Goal: Transaction & Acquisition: Obtain resource

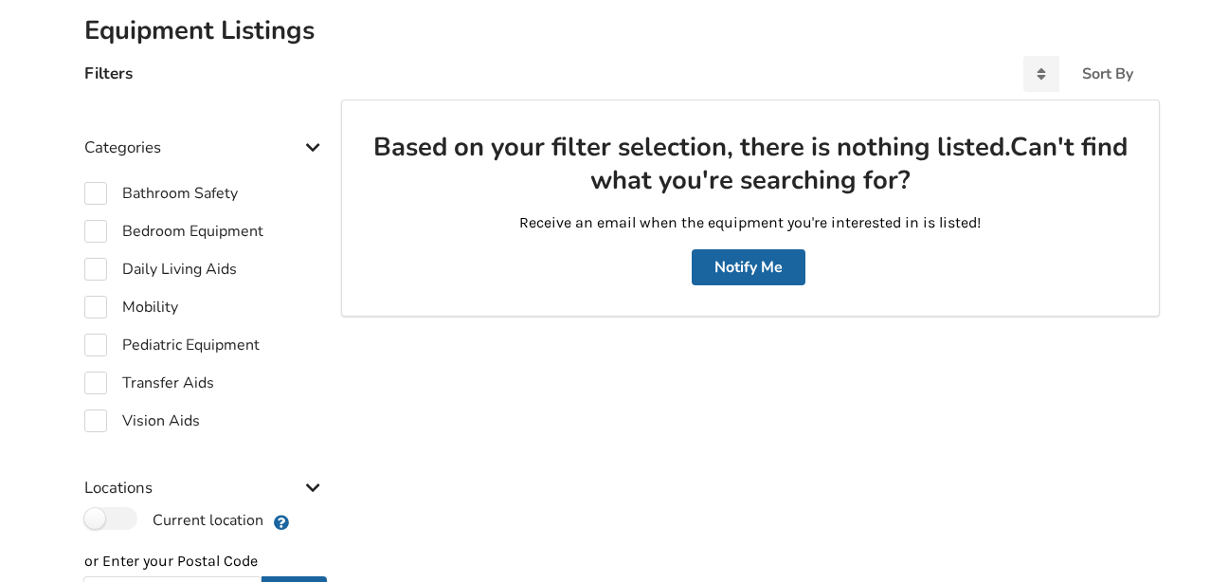
scroll to position [396, 0]
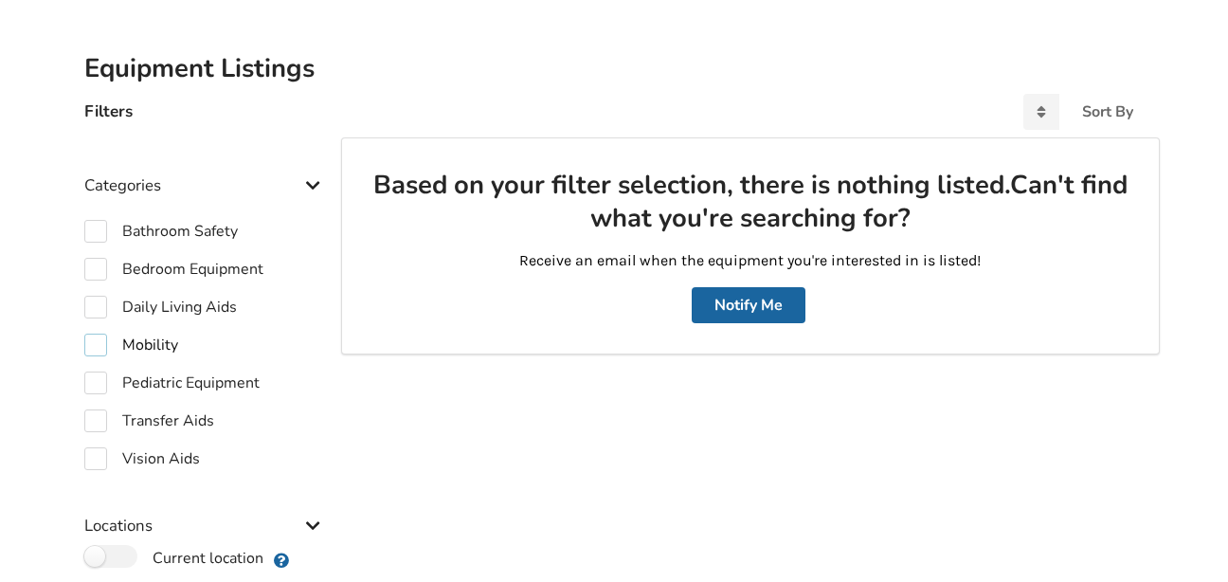
click at [101, 339] on label "Mobility" at bounding box center [131, 345] width 94 height 23
checkbox input "true"
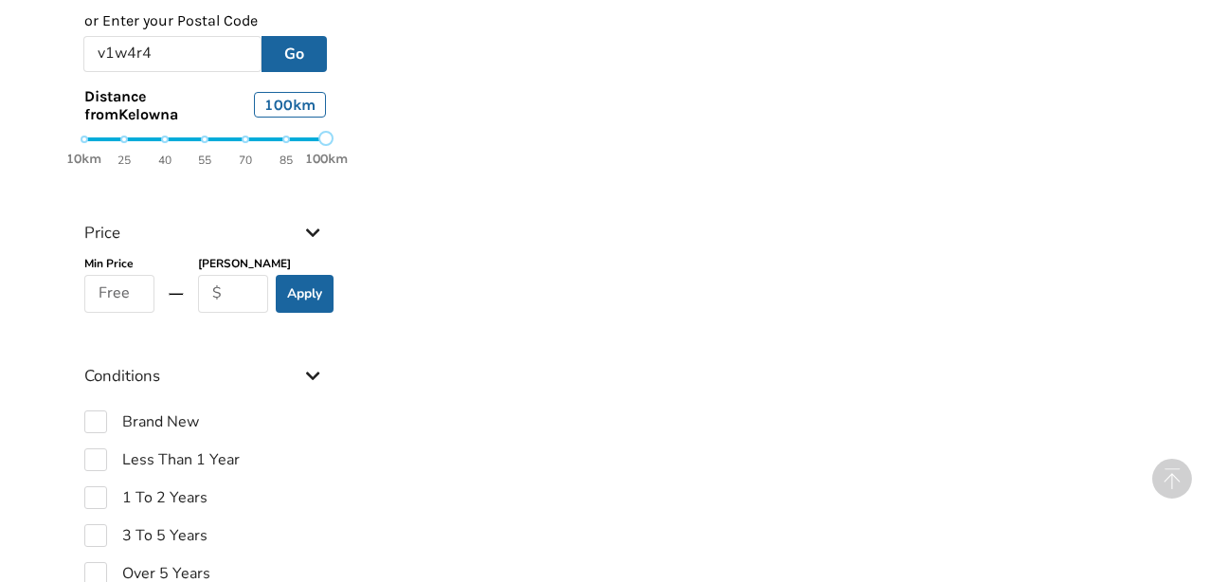
scroll to position [1053, 0]
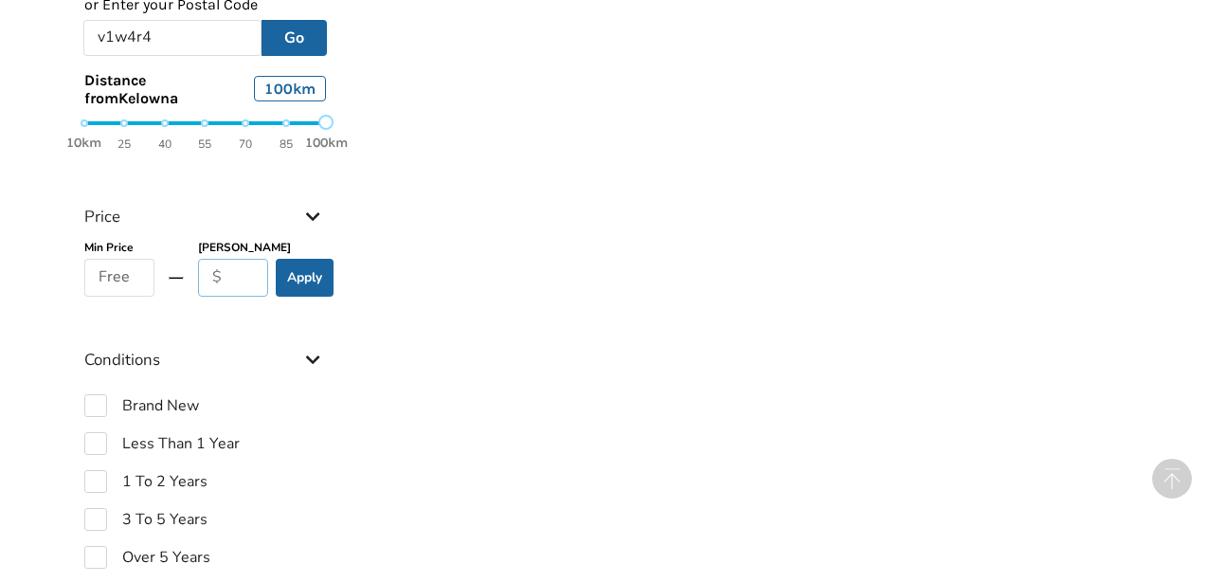
click at [246, 281] on input "text" at bounding box center [233, 278] width 71 height 38
type input "6000"
click at [308, 272] on button "Apply" at bounding box center [305, 278] width 58 height 38
click at [298, 265] on button "Apply" at bounding box center [305, 278] width 58 height 38
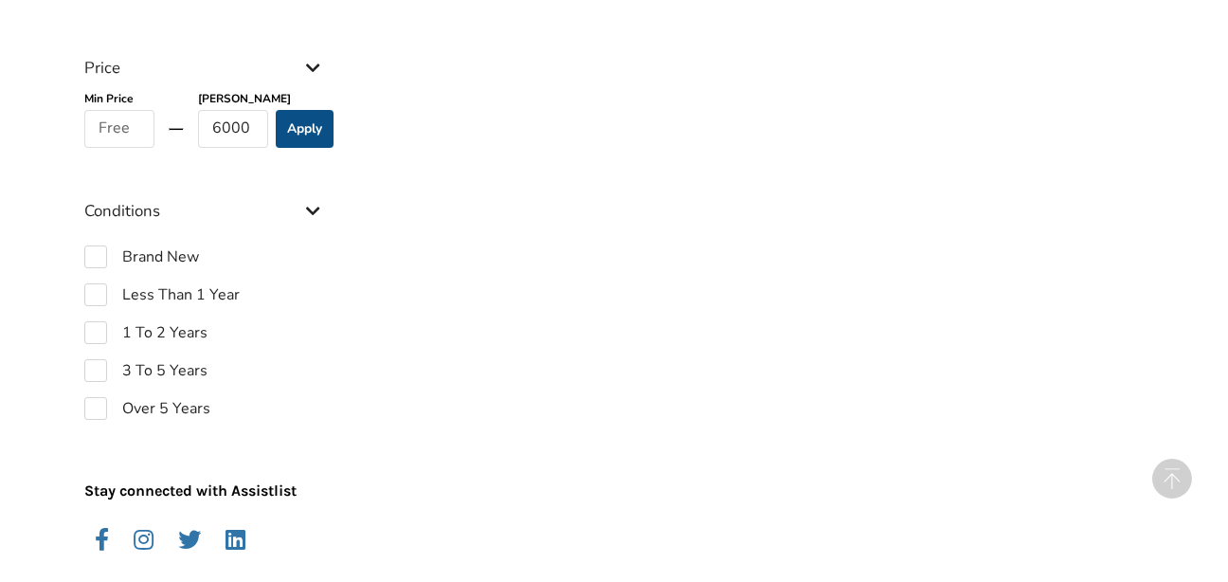
scroll to position [1218, 0]
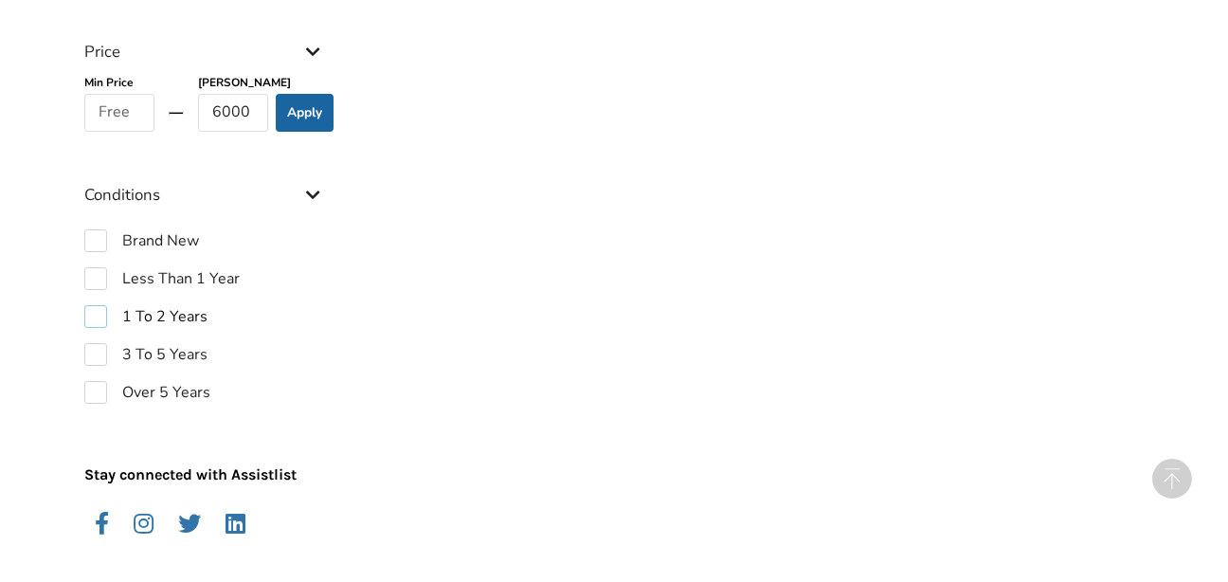
click at [100, 308] on label "1 To 2 Years" at bounding box center [145, 316] width 123 height 23
checkbox input "true"
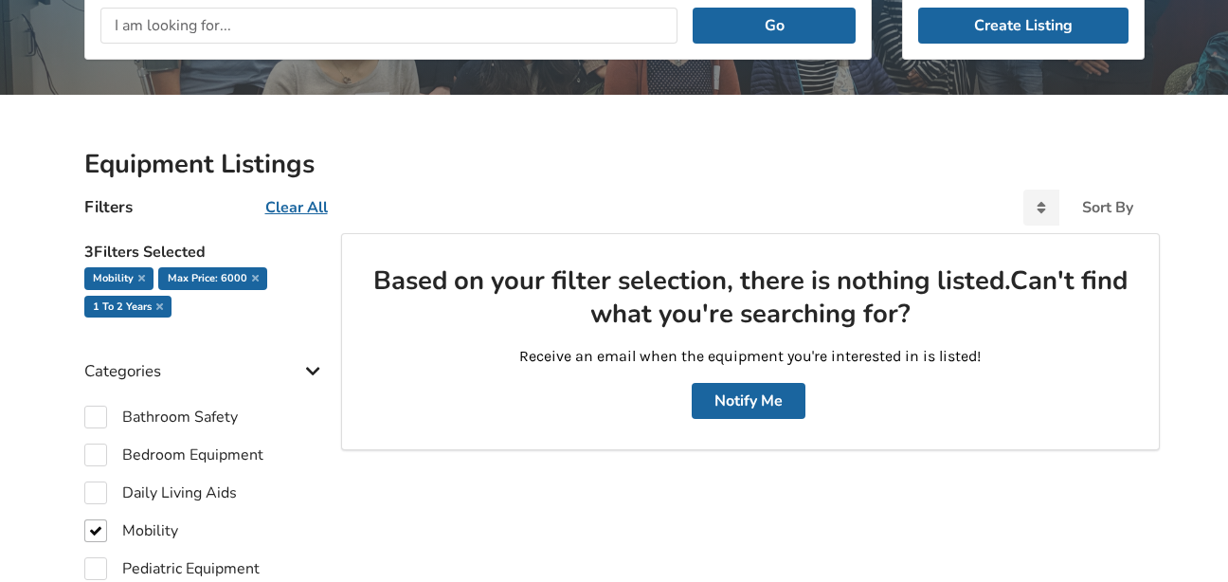
scroll to position [263, 0]
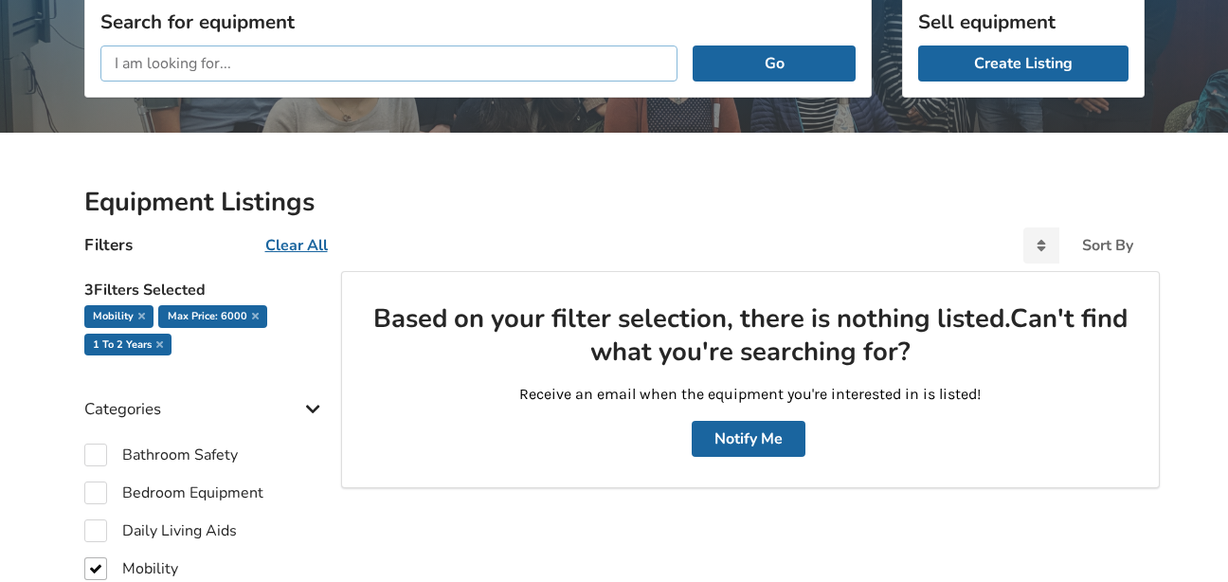
click at [566, 51] on input "text" at bounding box center [389, 63] width 578 height 36
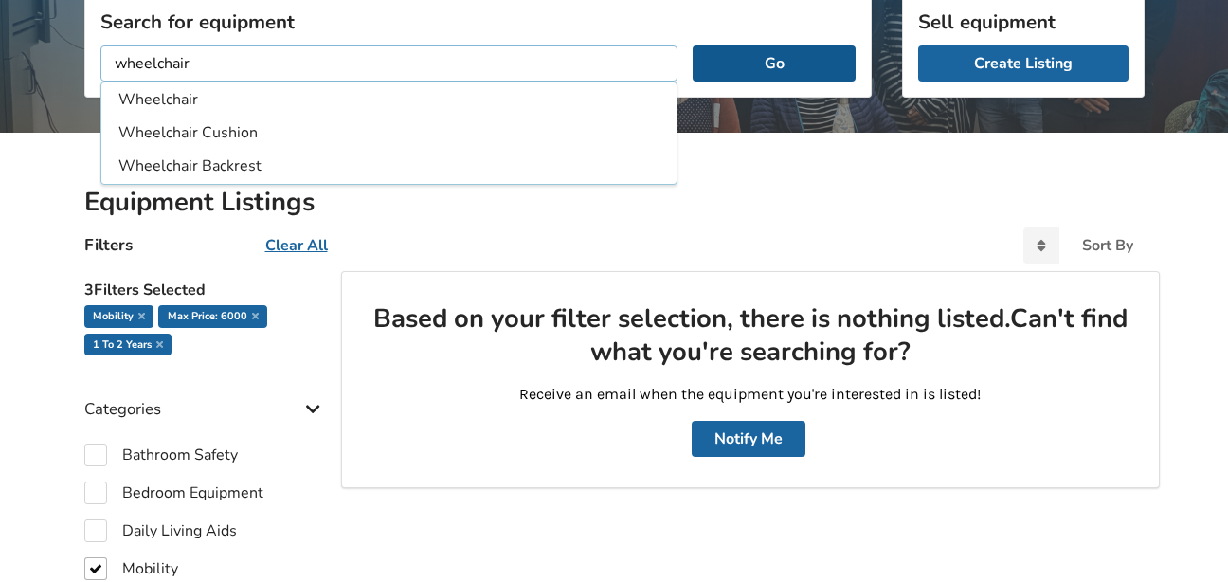
type input "wheelchair"
click at [801, 62] on button "Go" at bounding box center [774, 63] width 162 height 36
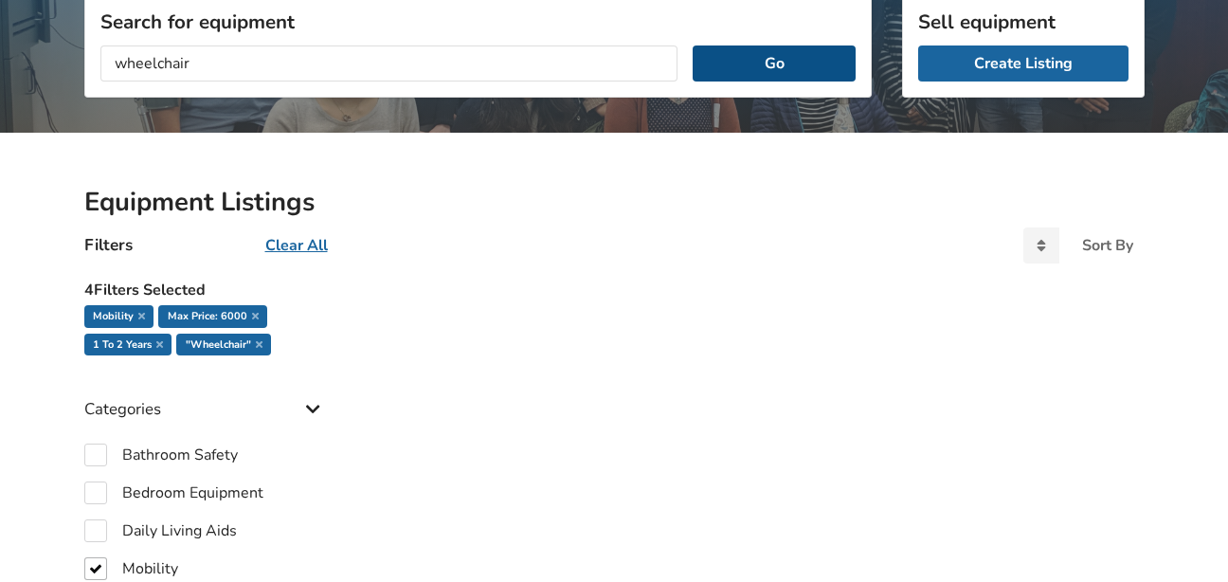
click at [801, 62] on button "Go" at bounding box center [774, 63] width 162 height 36
click at [771, 63] on button "Go" at bounding box center [774, 63] width 162 height 36
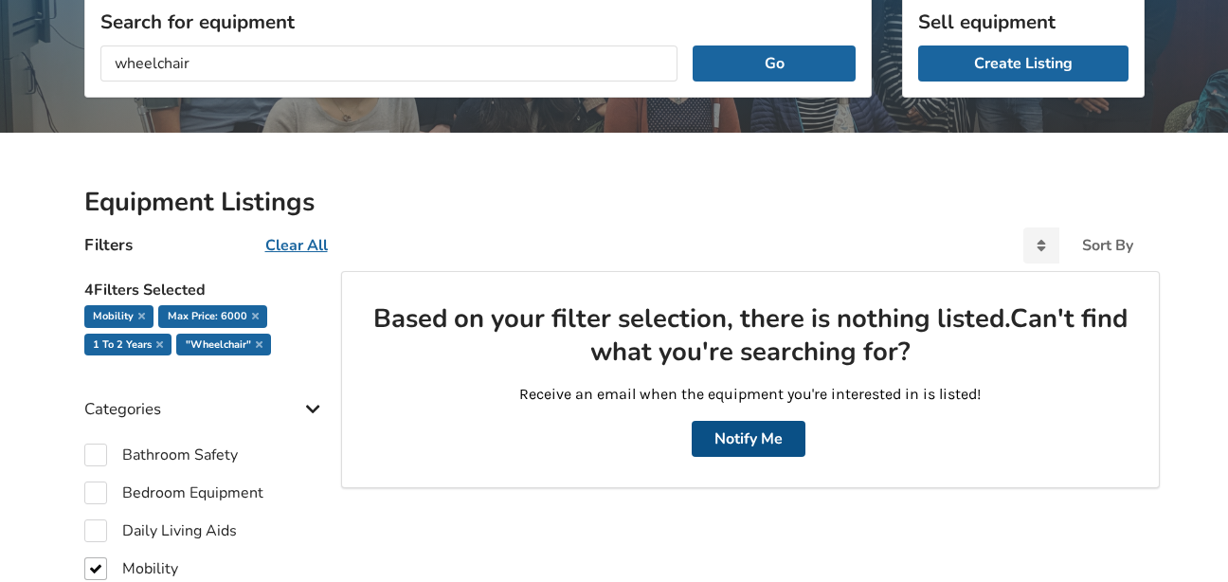
click at [764, 427] on button "Notify Me" at bounding box center [749, 439] width 114 height 36
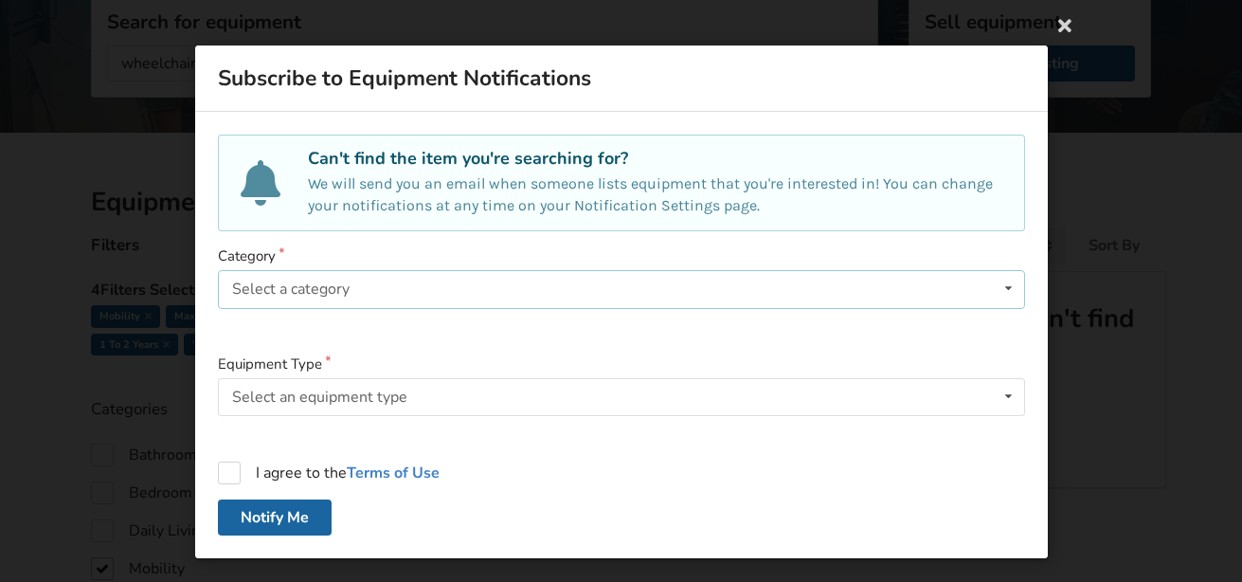
click at [1007, 284] on icon at bounding box center [1007, 288] width 27 height 35
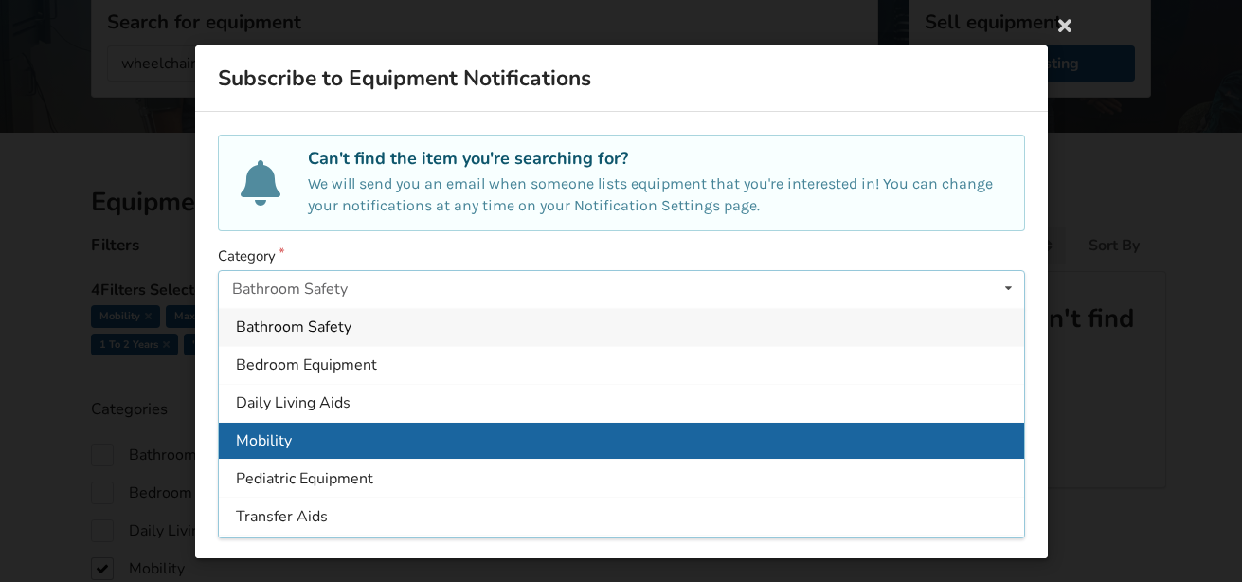
click at [263, 443] on span "Mobility" at bounding box center [264, 440] width 56 height 21
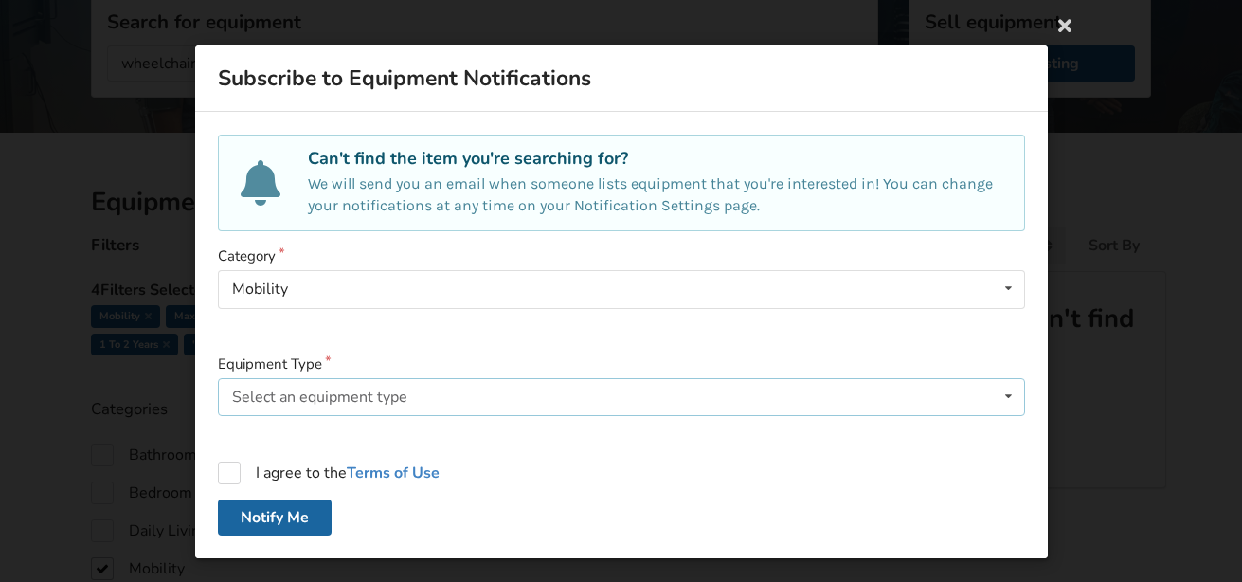
click at [1002, 394] on icon at bounding box center [1007, 396] width 27 height 35
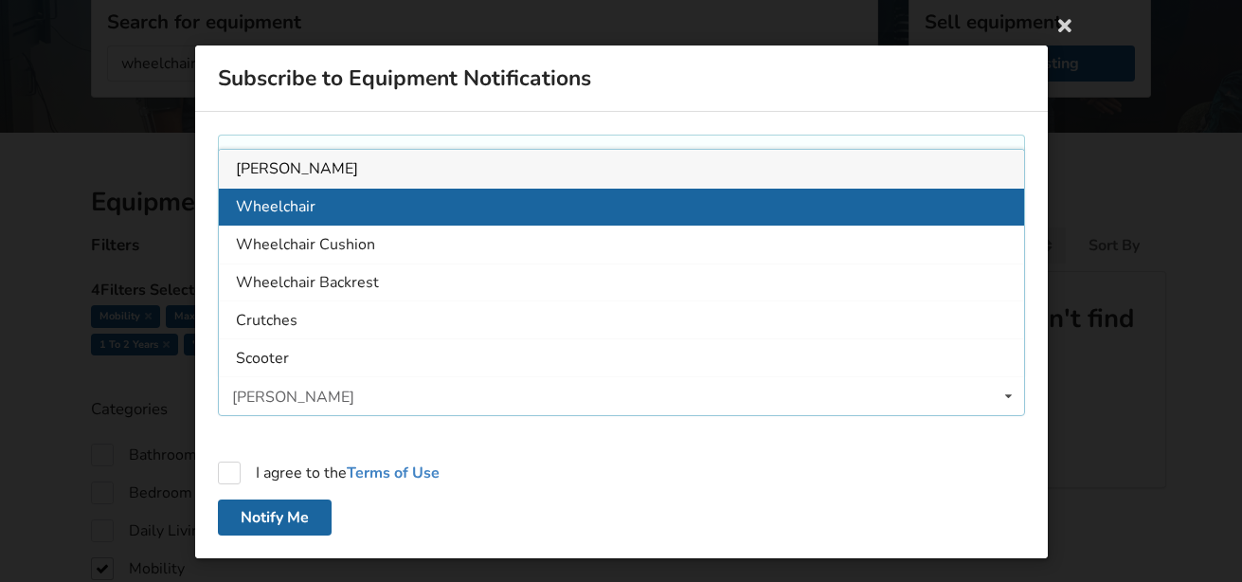
click at [306, 197] on span "Wheelchair" at bounding box center [276, 206] width 80 height 21
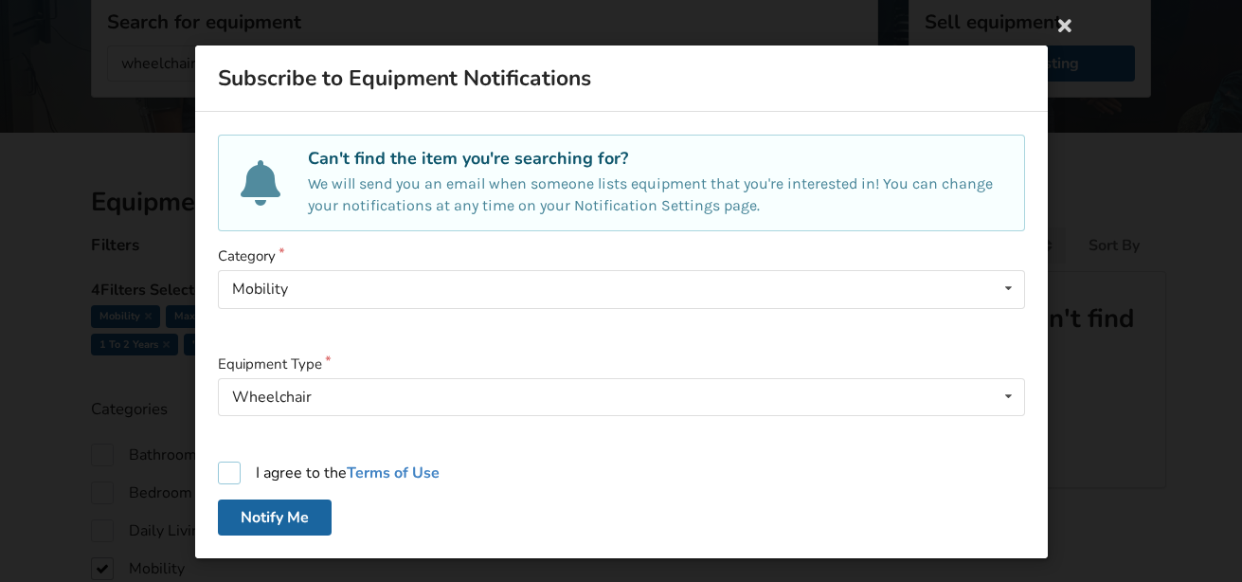
click at [225, 468] on label "I agree to the Terms of Use" at bounding box center [329, 473] width 222 height 23
checkbox input "true"
click at [283, 511] on button "Notify Me" at bounding box center [275, 517] width 114 height 36
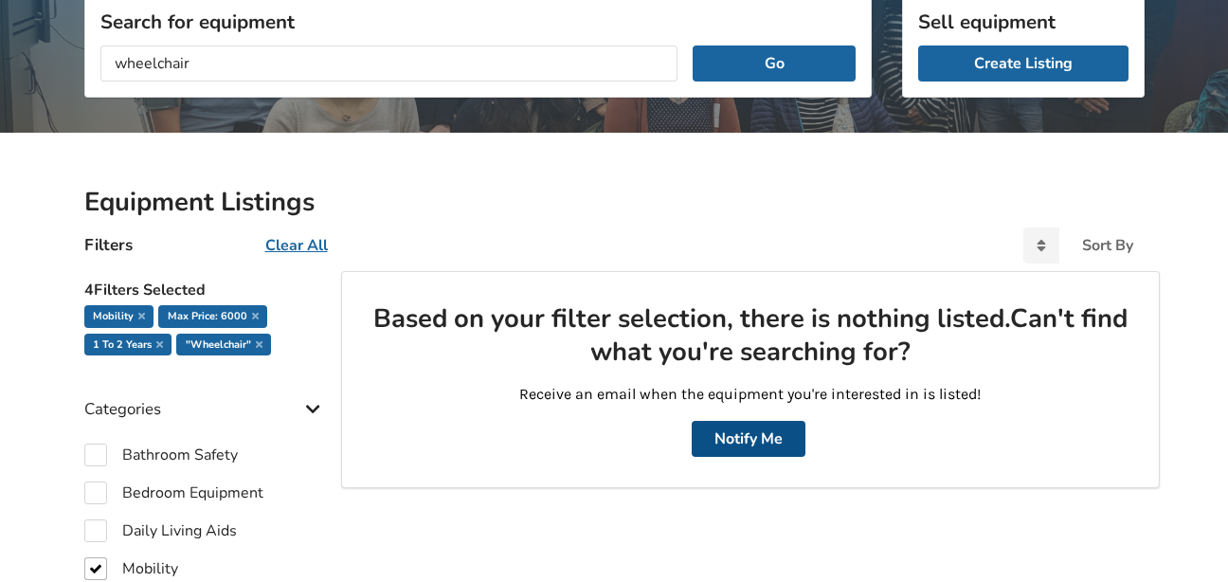
click at [748, 437] on button "Notify Me" at bounding box center [749, 439] width 114 height 36
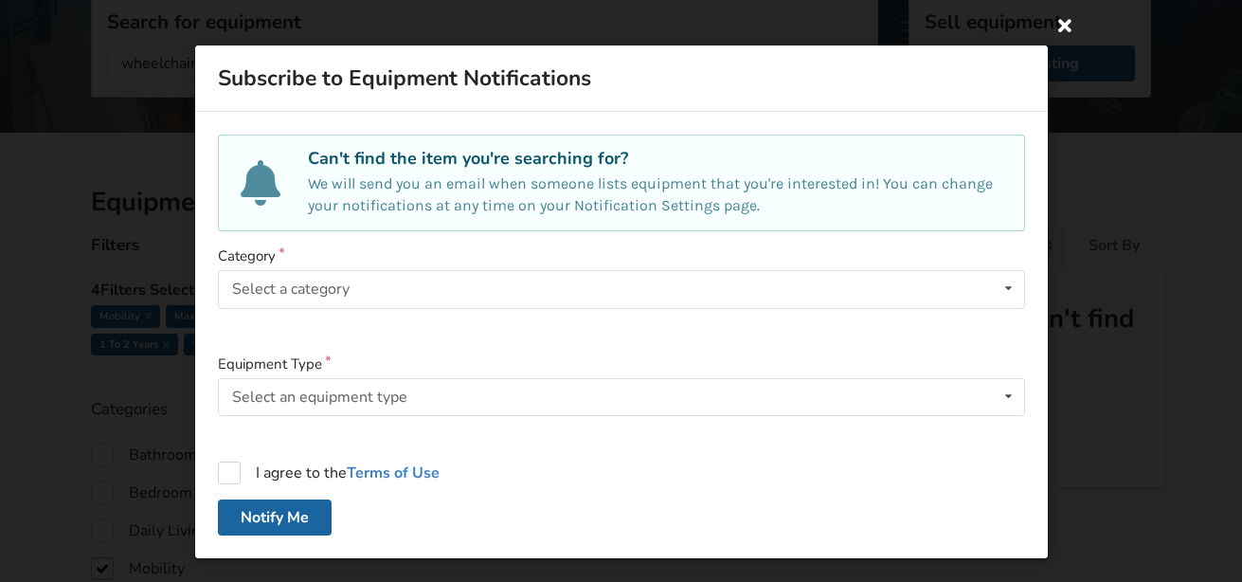
click at [1062, 23] on icon at bounding box center [1065, 25] width 34 height 34
